Goal: Find specific page/section: Find specific page/section

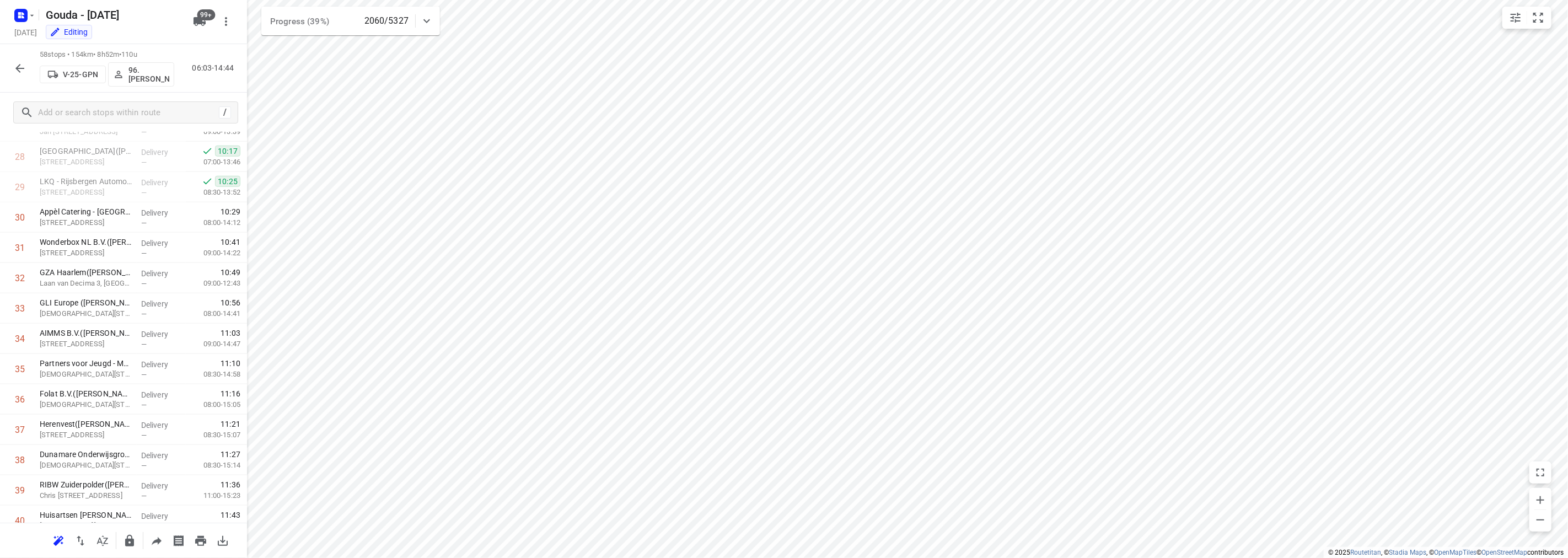
scroll to position [1453, 0]
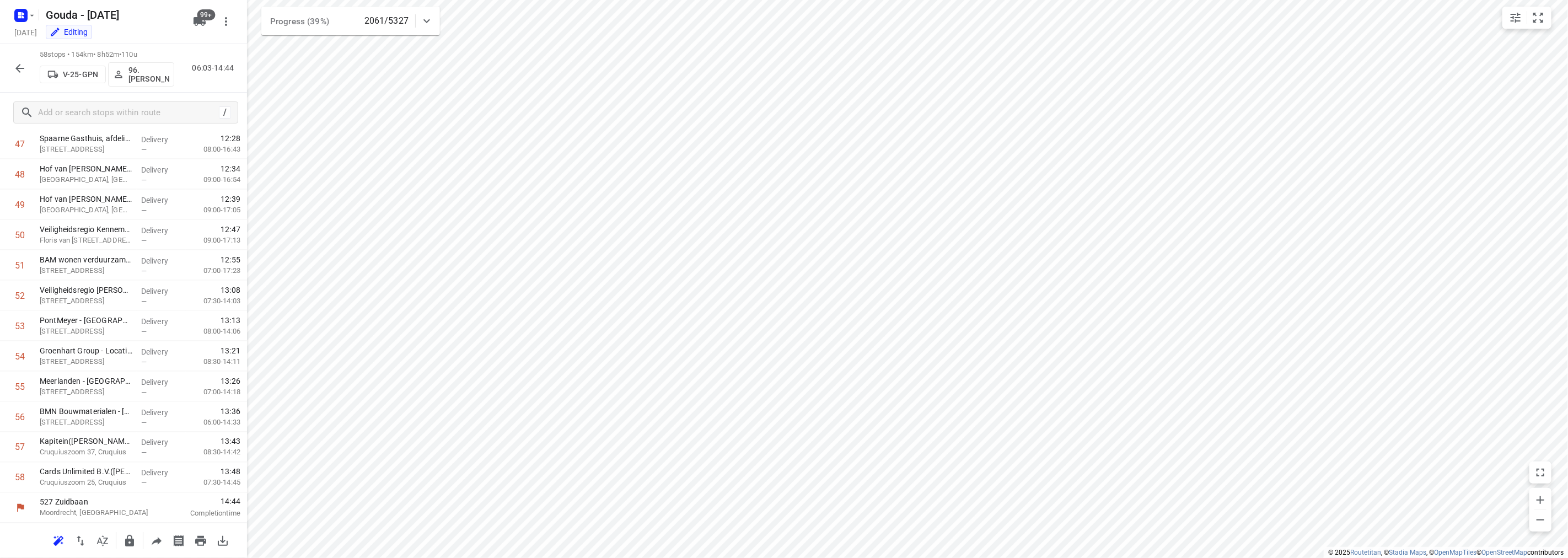
click at [12, 64] on button "button" at bounding box center [20, 68] width 22 height 22
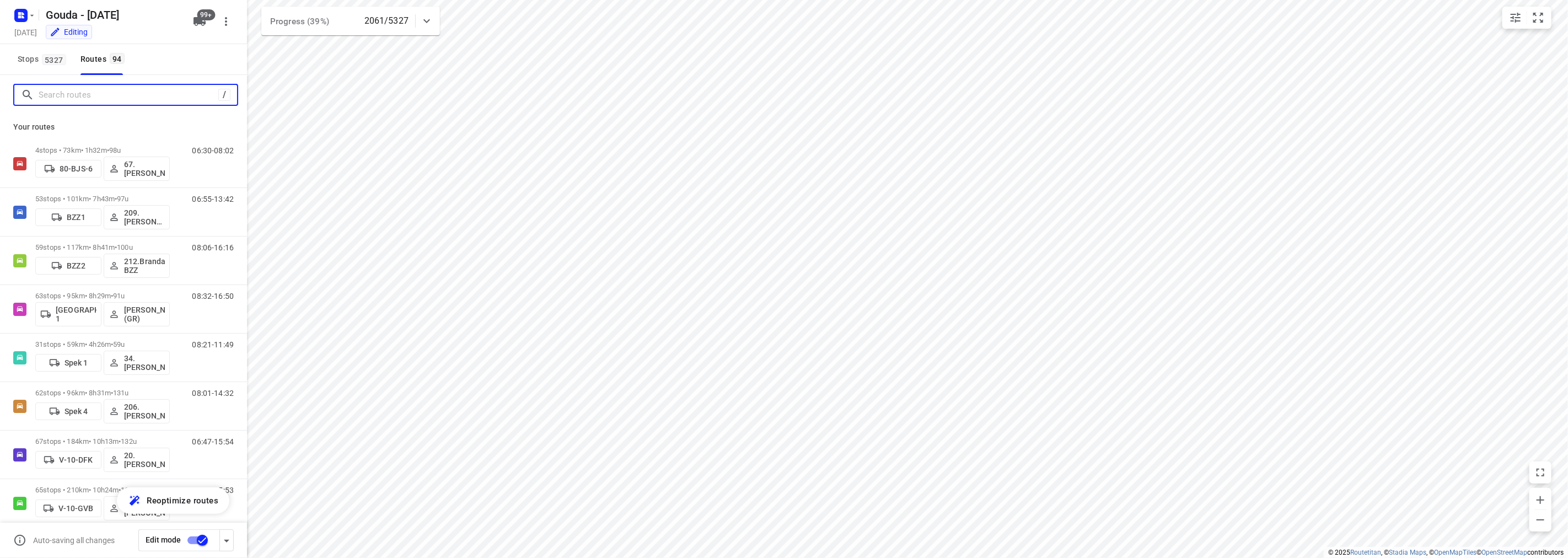
click at [153, 88] on input "Search routes" at bounding box center [128, 95] width 180 height 17
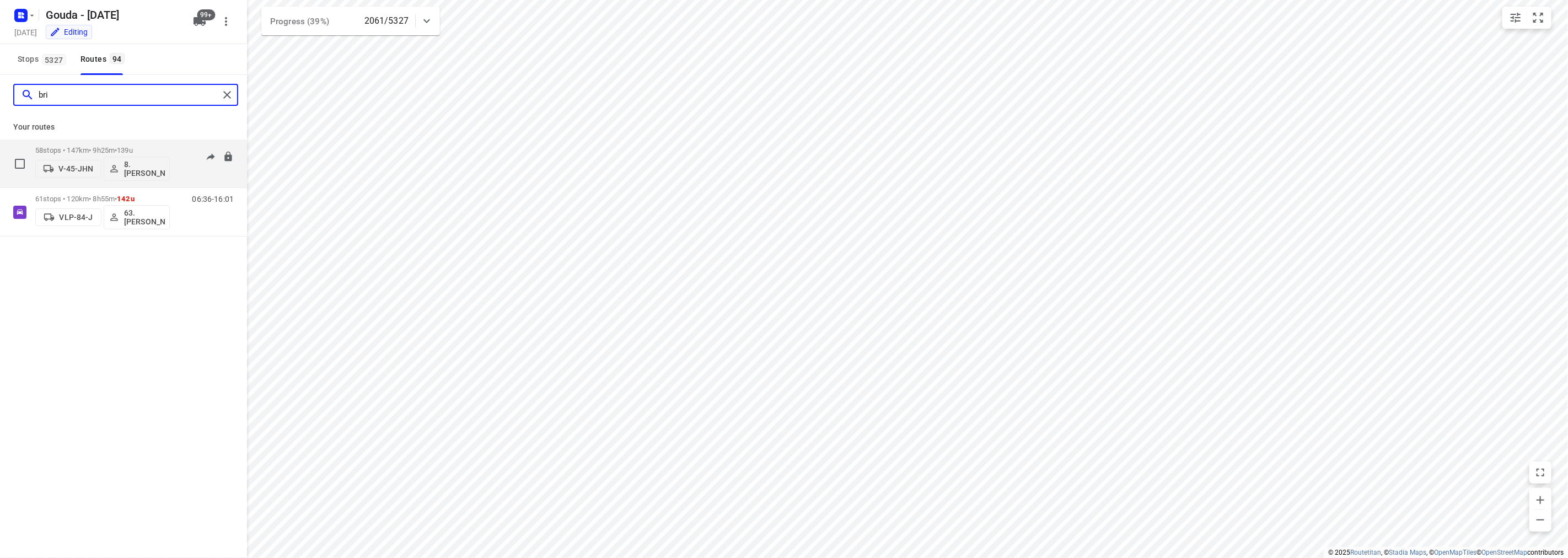
type input "bri"
click at [93, 145] on div "58 stops • 147km • 9h25m • 139u V-45-JHN 8. [PERSON_NAME]" at bounding box center [103, 163] width 134 height 46
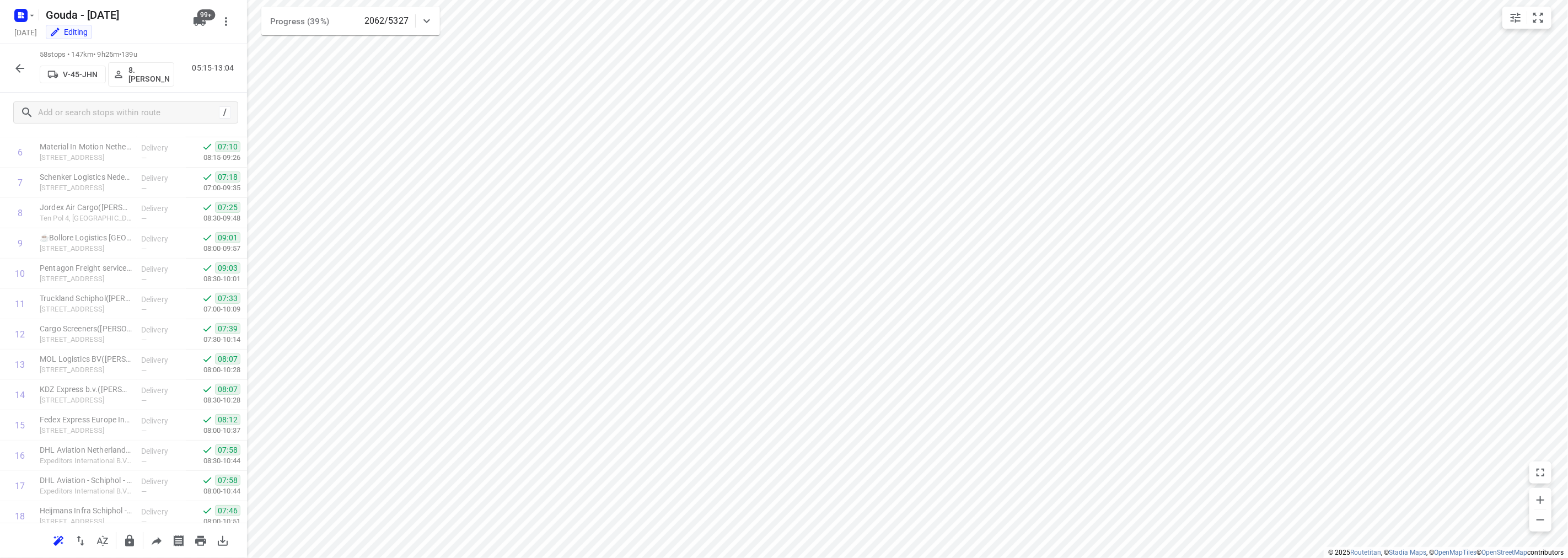
scroll to position [0, 0]
click at [12, 70] on button "button" at bounding box center [20, 68] width 22 height 22
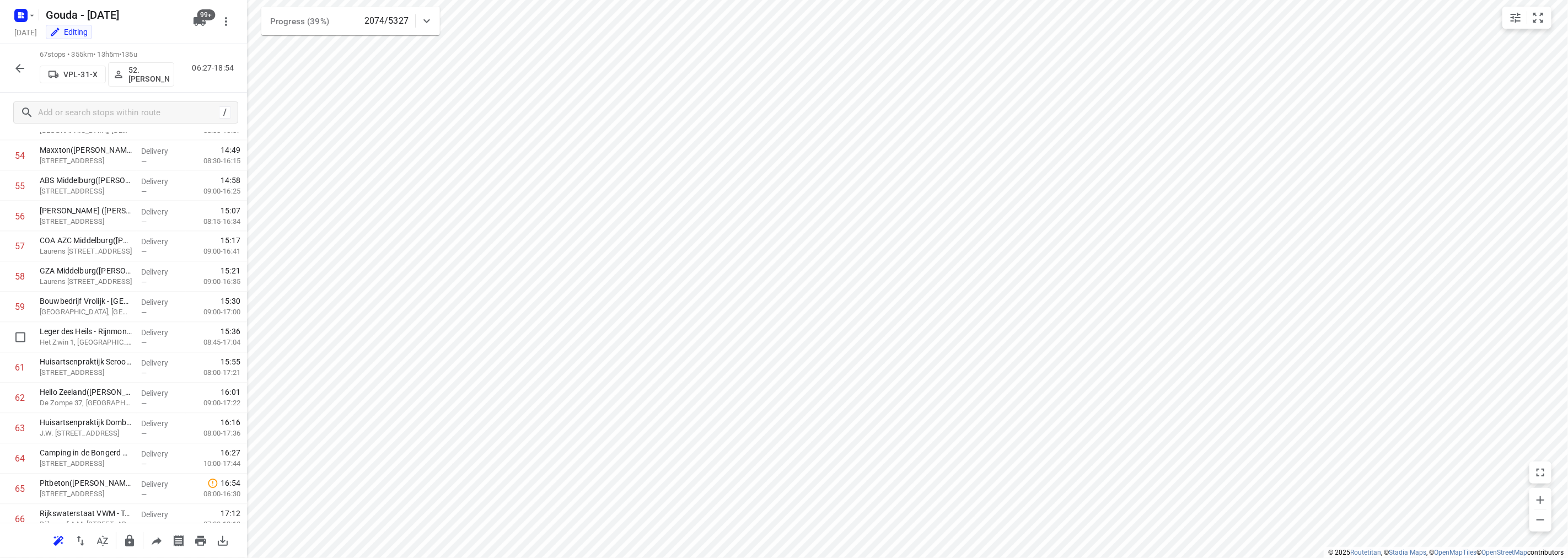
scroll to position [1727, 0]
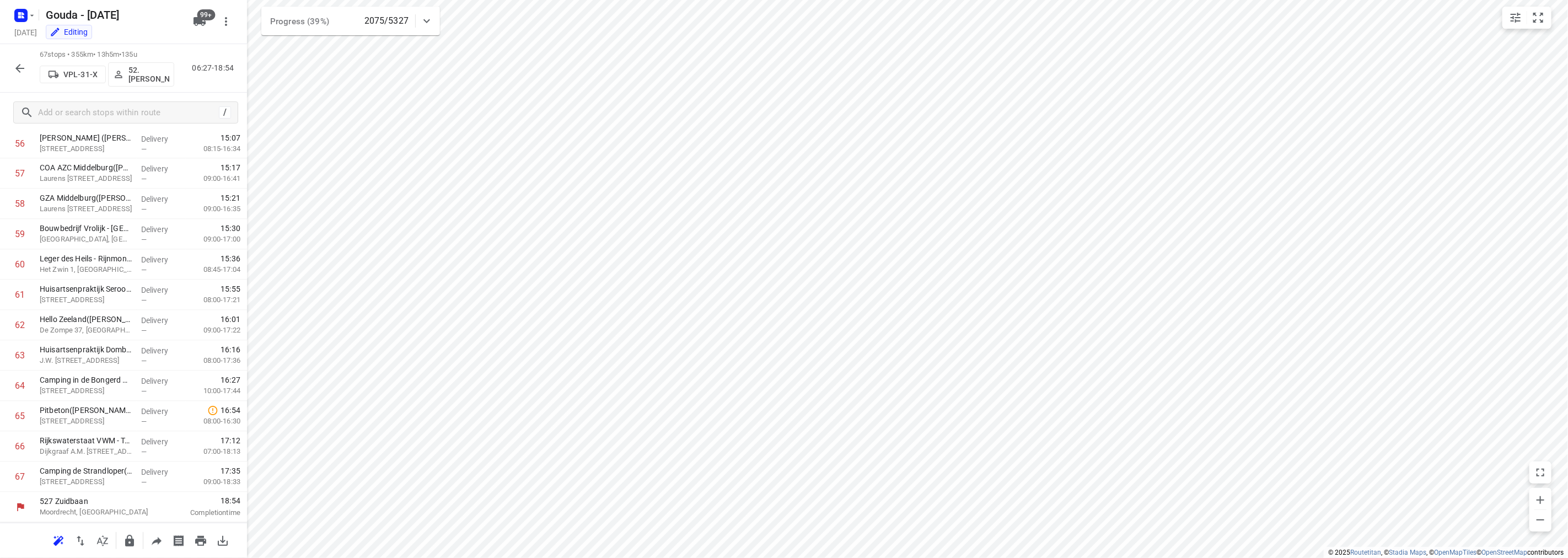
click at [14, 64] on icon "button" at bounding box center [20, 68] width 13 height 13
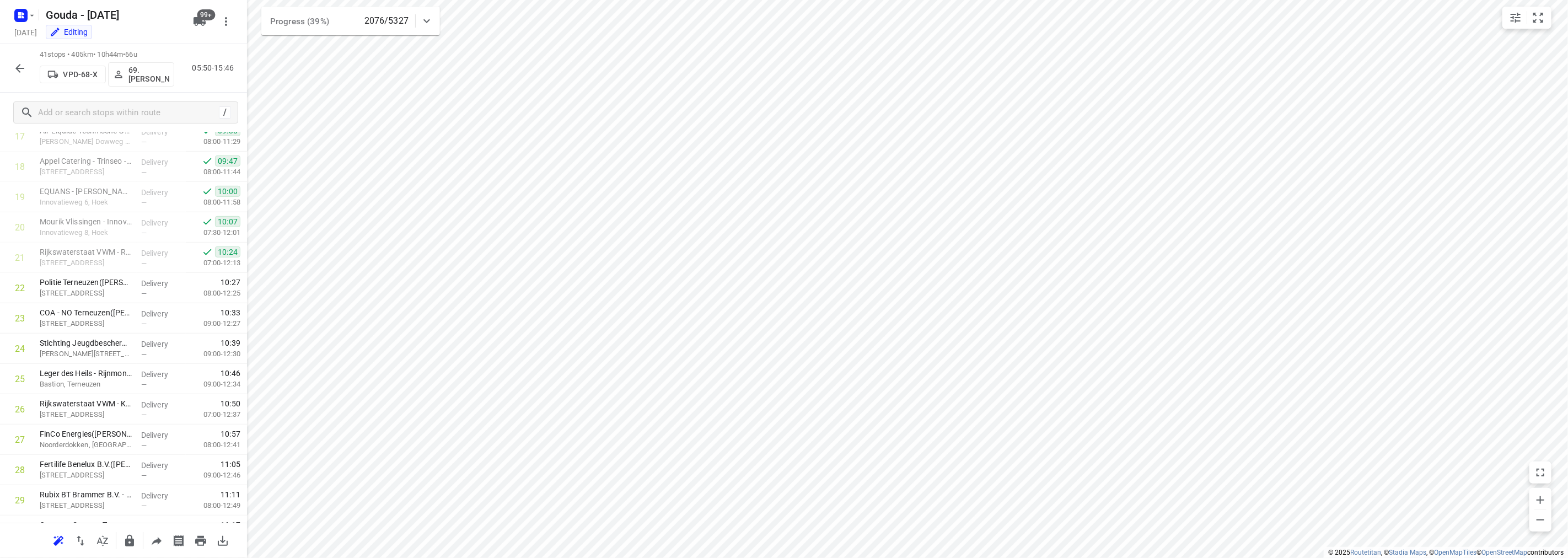
scroll to position [938, 0]
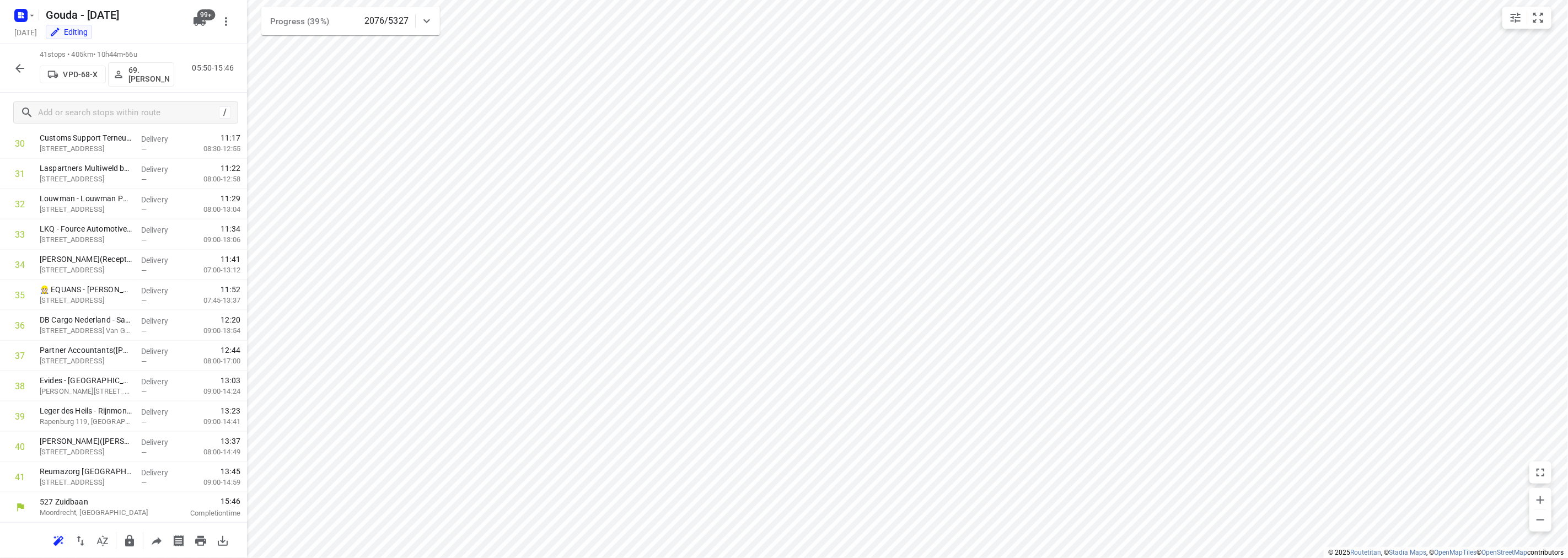
click at [19, 71] on icon "button" at bounding box center [20, 68] width 9 height 9
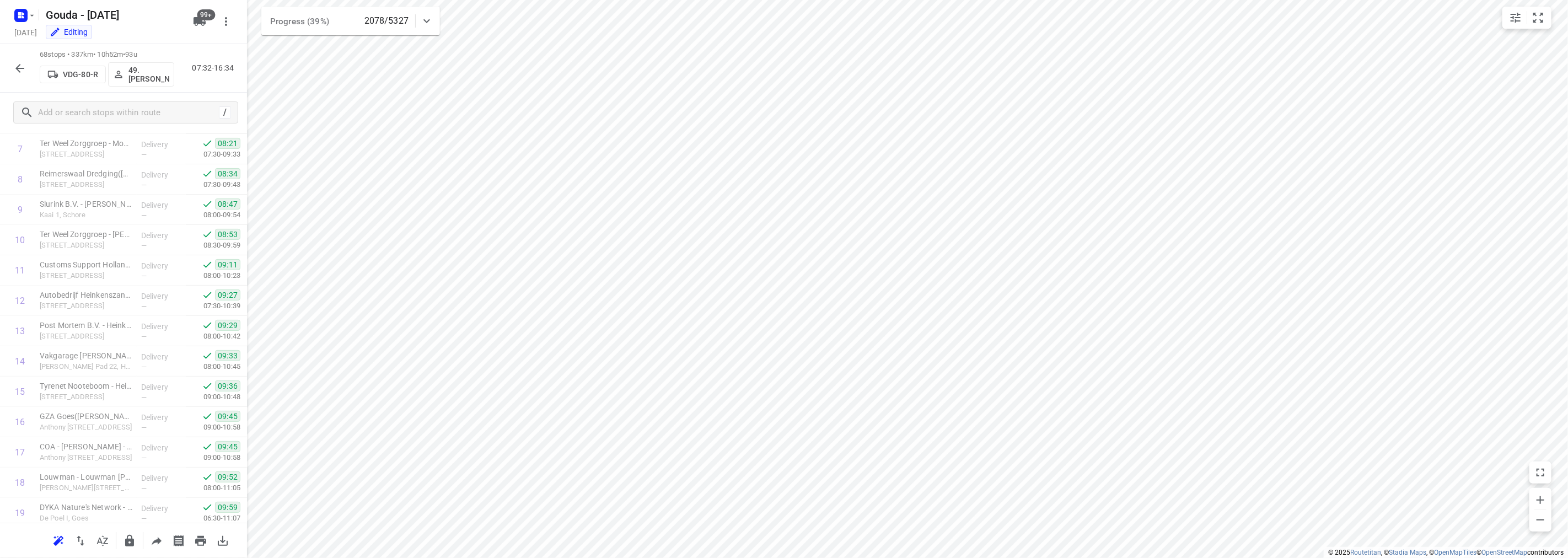
scroll to position [0, 0]
click at [24, 65] on icon "button" at bounding box center [20, 68] width 13 height 13
click at [15, 68] on icon "button" at bounding box center [20, 68] width 9 height 9
click at [11, 65] on button "button" at bounding box center [20, 68] width 22 height 22
